Goal: Check status: Check status

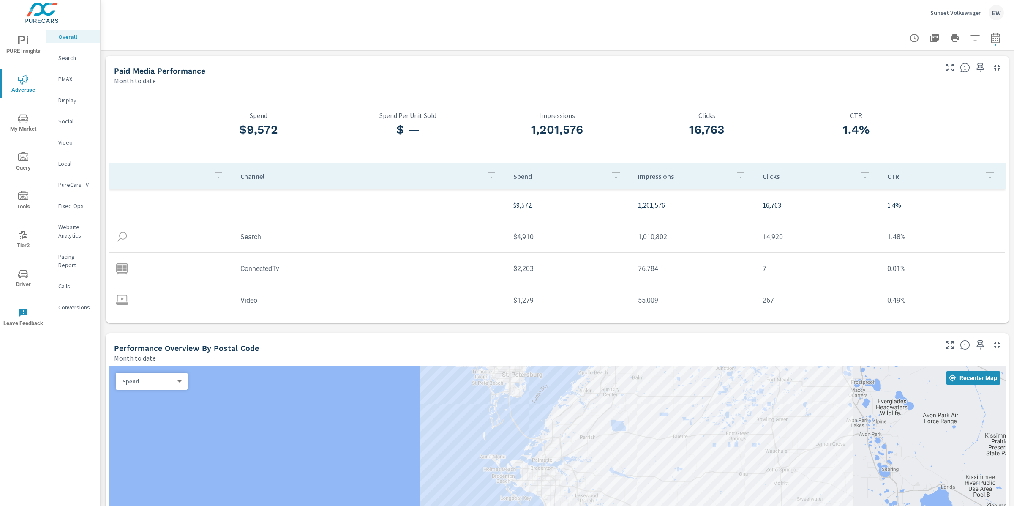
scroll to position [2, 0]
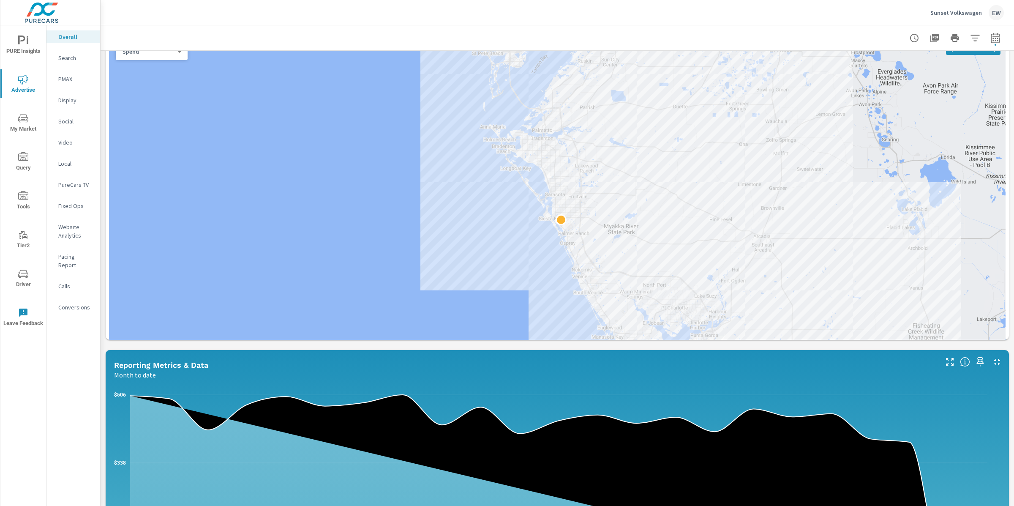
click at [954, 12] on p "Sunset Volkswagen" at bounding box center [957, 13] width 52 height 8
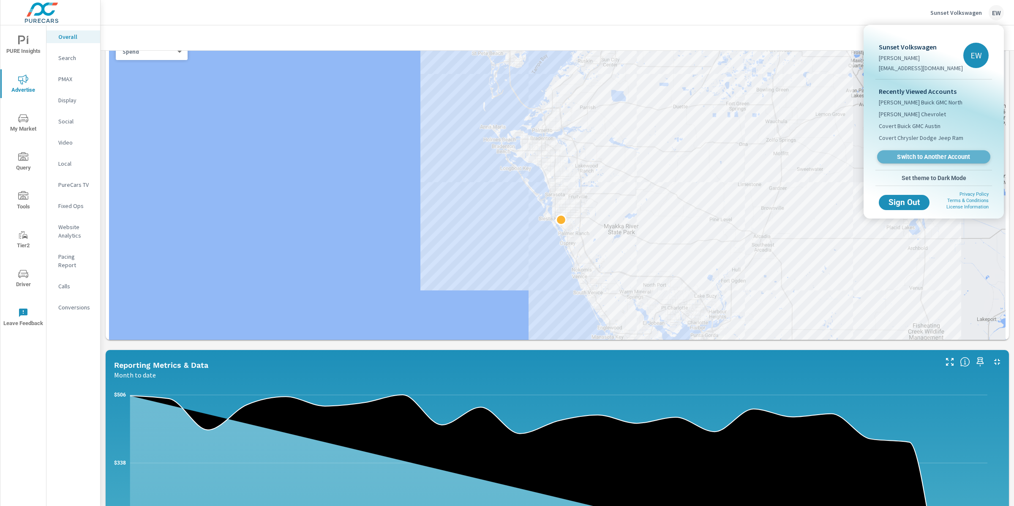
click at [913, 161] on span "Switch to Another Account" at bounding box center [934, 157] width 104 height 8
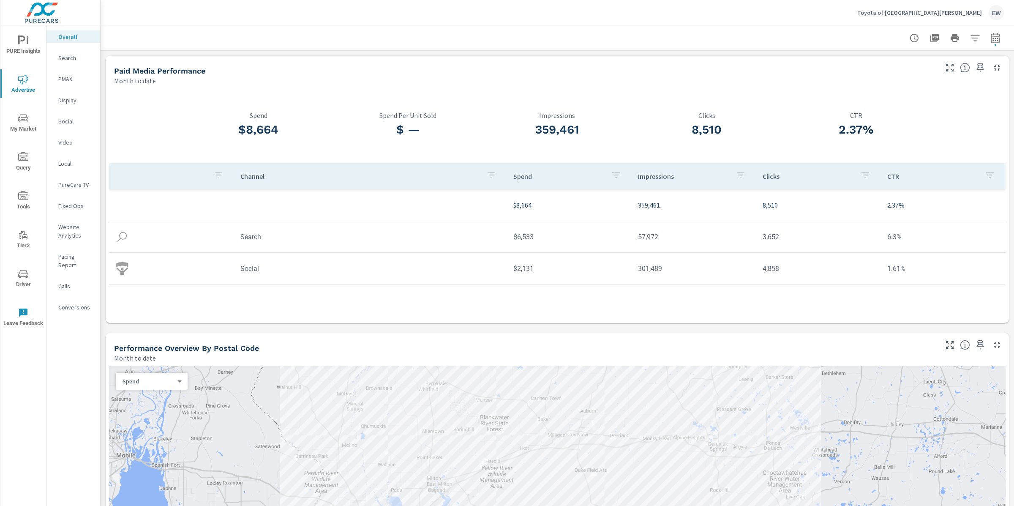
click at [991, 37] on icon "button" at bounding box center [996, 38] width 10 height 10
click at [925, 74] on select "Custom Yesterday Last week Last 7 days Last 14 days Last 30 days Last 45 days L…" at bounding box center [920, 74] width 85 height 17
click at [878, 66] on select "Custom Yesterday Last week Last 7 days Last 14 days Last 30 days Last 45 days L…" at bounding box center [920, 74] width 85 height 17
select select "Last 30 days"
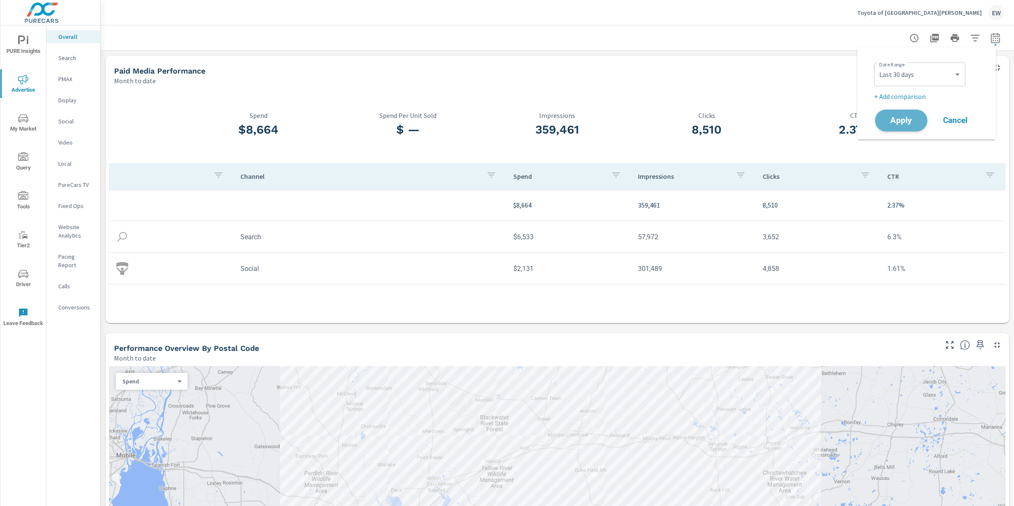
click at [902, 125] on span "Apply" at bounding box center [901, 121] width 35 height 8
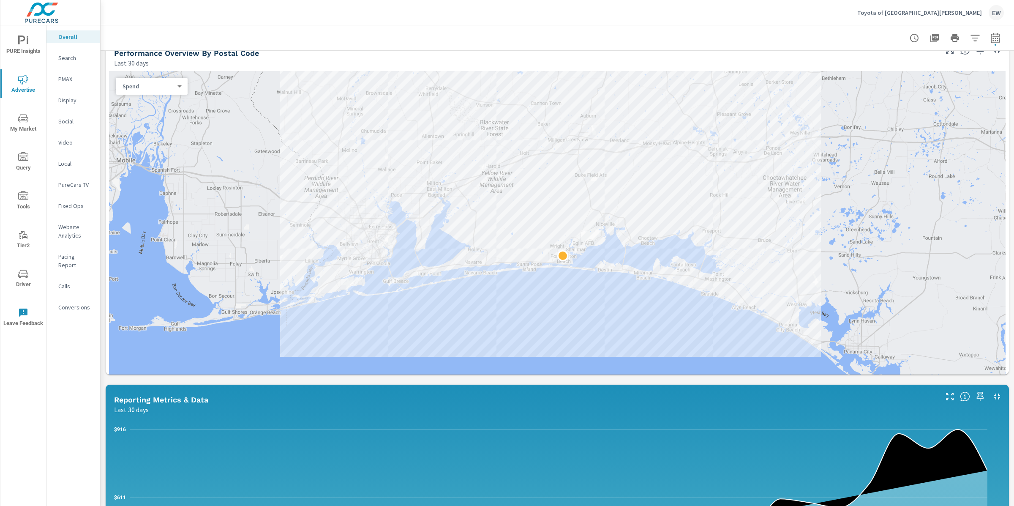
scroll to position [330, 0]
